Goal: Task Accomplishment & Management: Complete application form

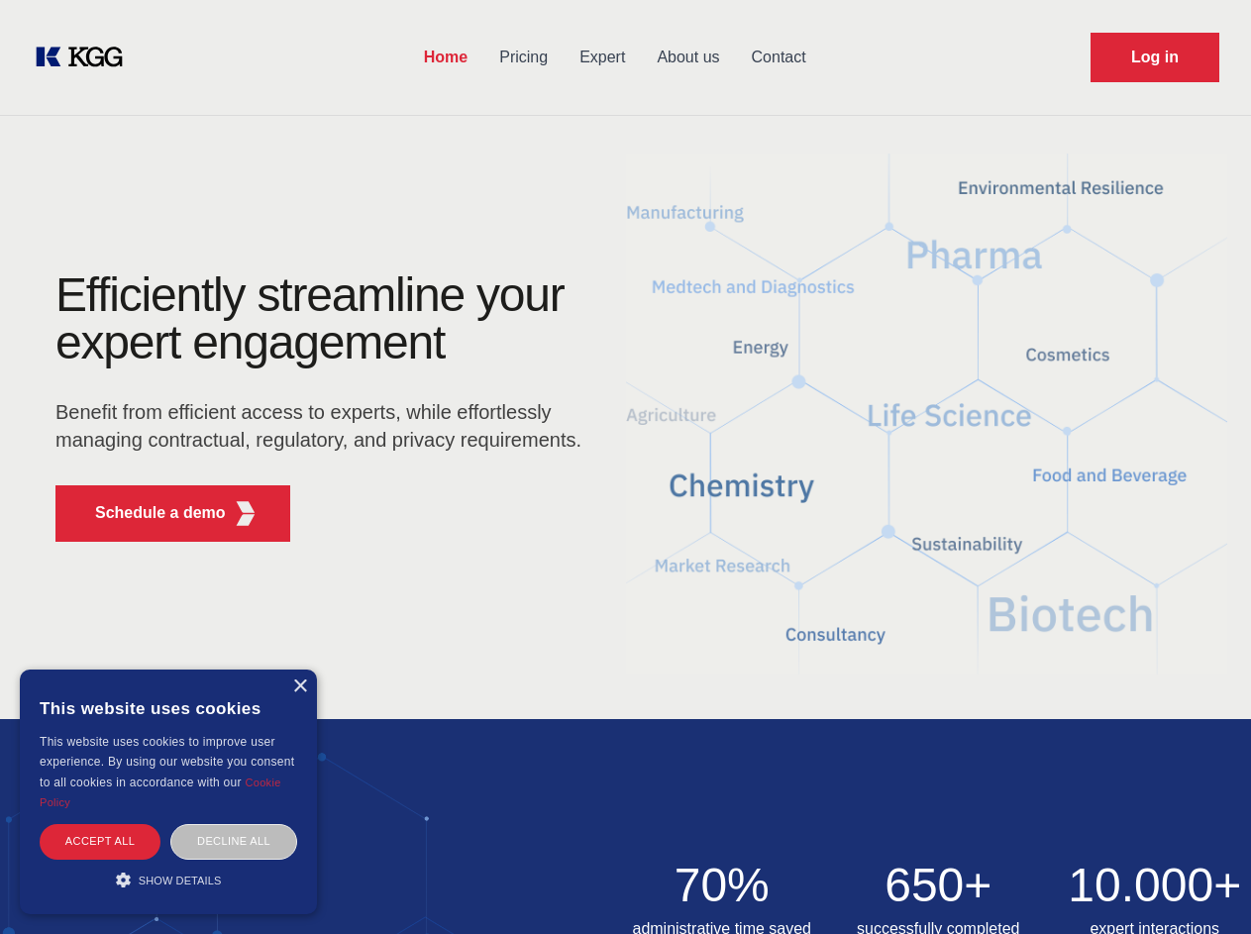
click at [625, 467] on div "Efficiently streamline your expert engagement Benefit from efficient access to …" at bounding box center [325, 414] width 602 height 286
click at [149, 513] on p "Schedule a demo" at bounding box center [160, 513] width 131 height 24
click at [299, 687] on div "× This website uses cookies This website uses cookies to improve user experienc…" at bounding box center [168, 792] width 297 height 245
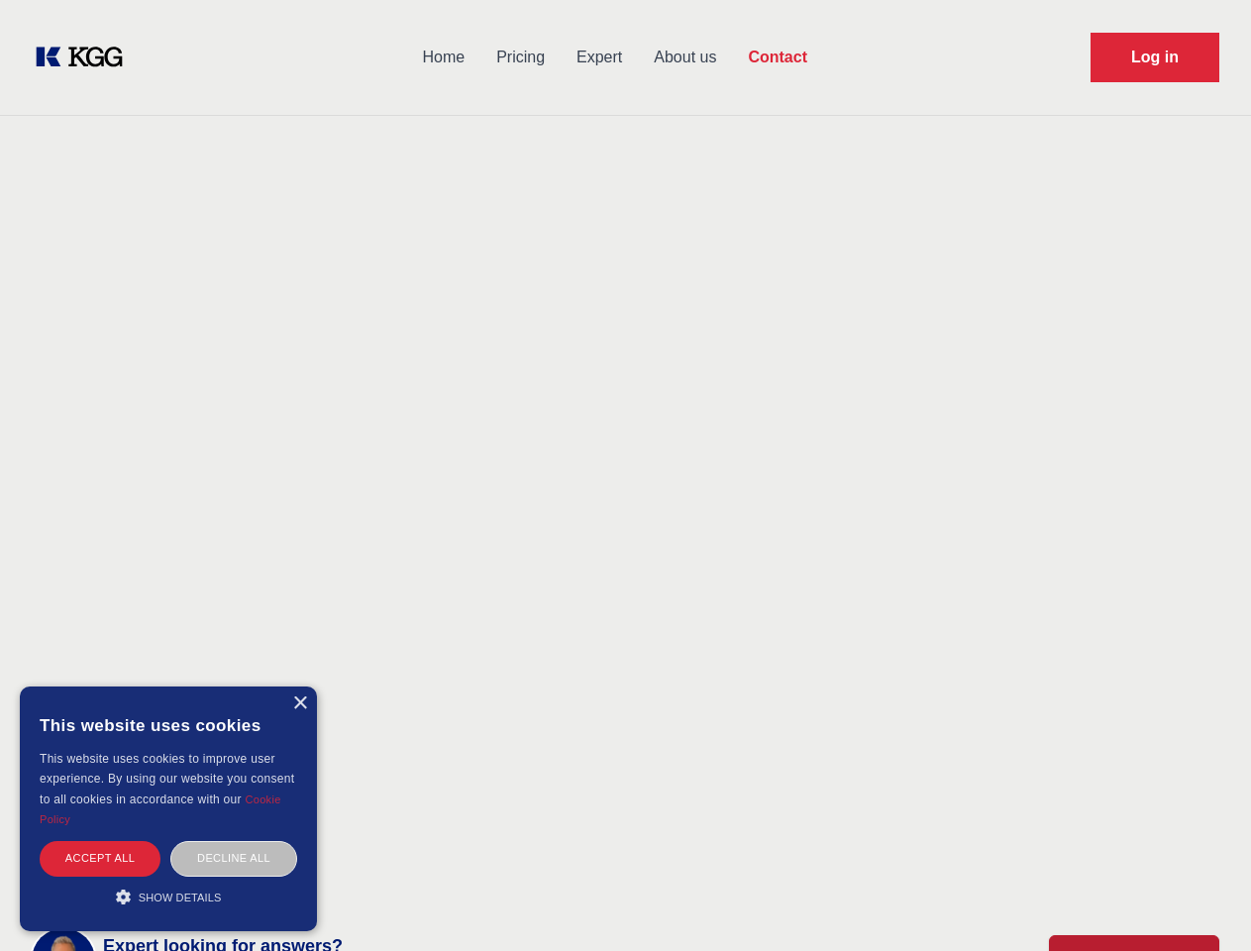
click at [100, 841] on div "Accept all" at bounding box center [100, 858] width 121 height 35
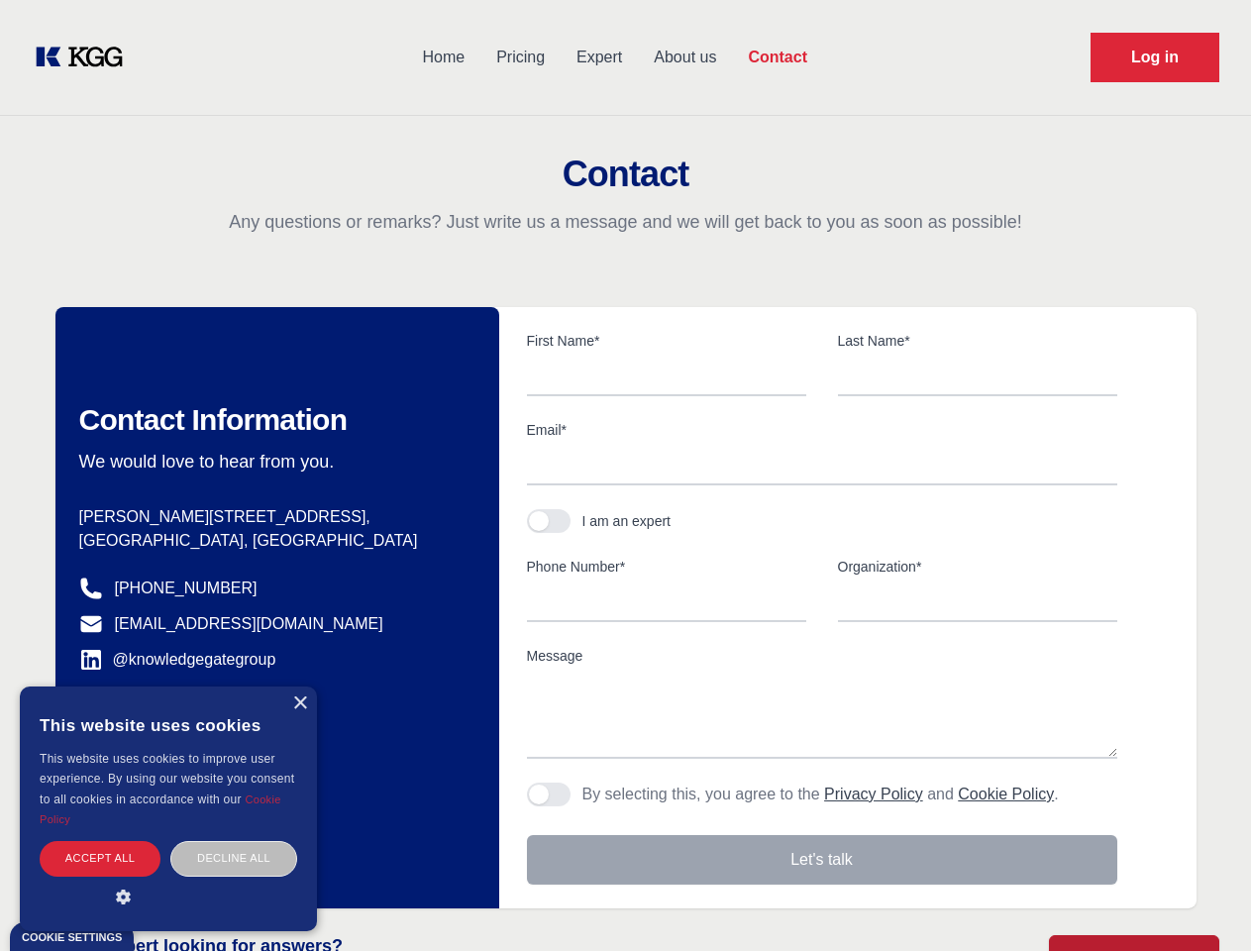
click at [234, 841] on div "Decline all" at bounding box center [233, 858] width 127 height 35
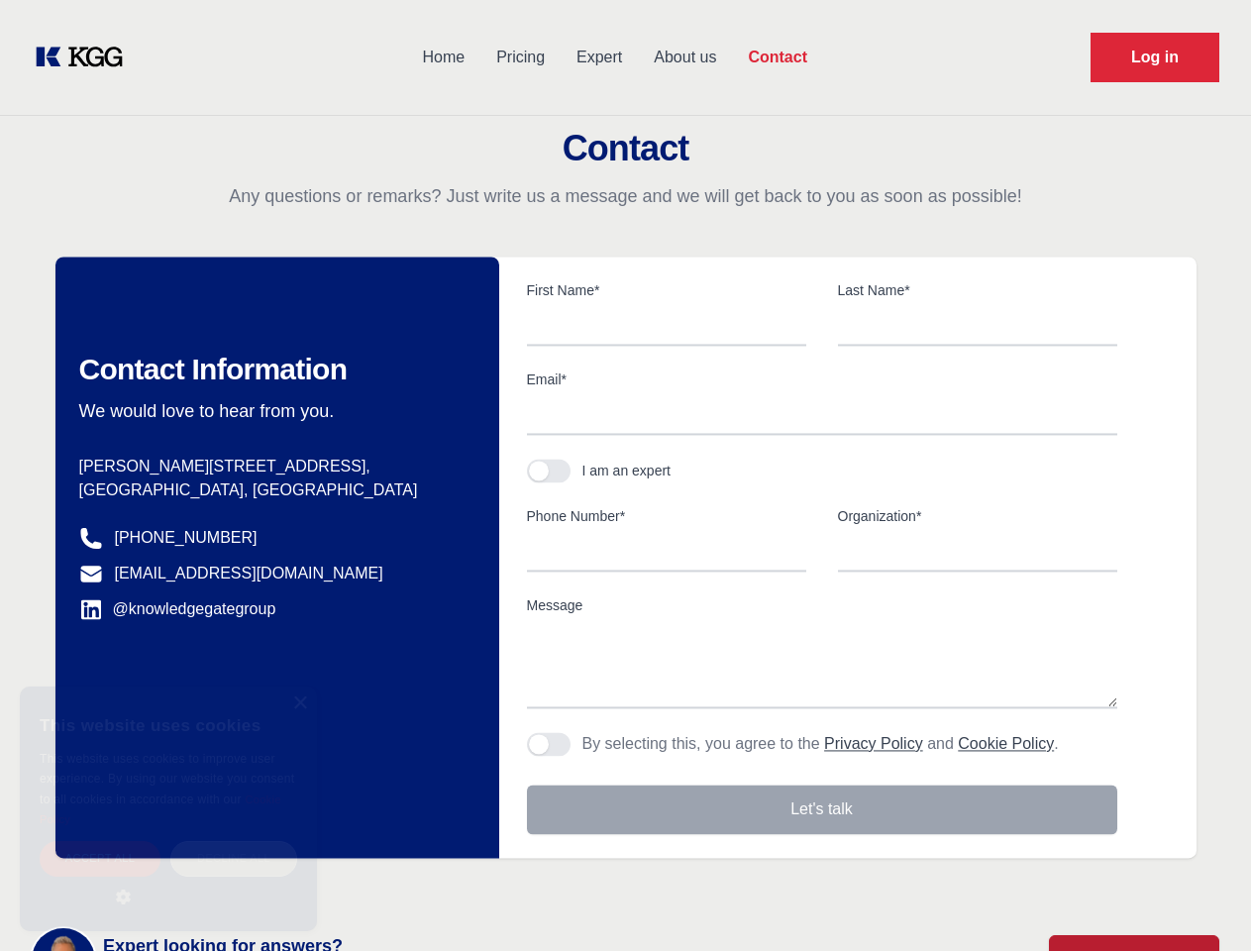
click at [168, 880] on main "Contact Any questions or remarks? Just write us a message and we will get back …" at bounding box center [625, 515] width 1251 height 1031
